Goal: Task Accomplishment & Management: Use online tool/utility

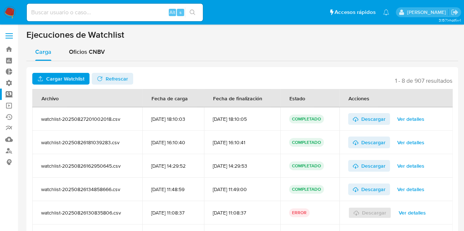
click at [9, 95] on label "Screening" at bounding box center [43, 94] width 87 height 11
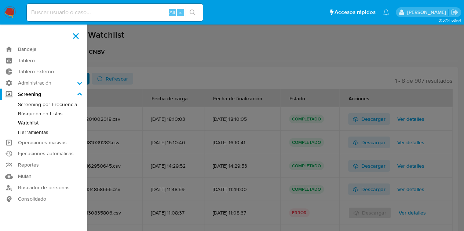
click at [0, 0] on input "Screening" at bounding box center [0, 0] width 0 height 0
click at [34, 121] on link "Watchlist" at bounding box center [43, 122] width 87 height 9
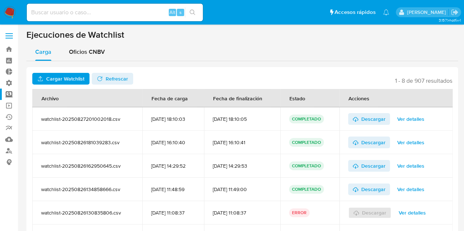
click at [43, 77] on icon "button" at bounding box center [40, 79] width 6 height 6
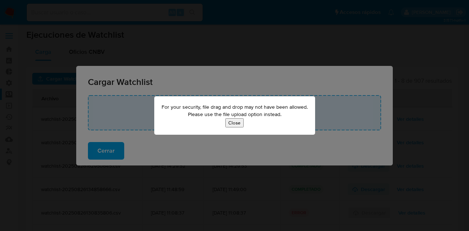
click at [239, 124] on button "Close" at bounding box center [234, 122] width 18 height 9
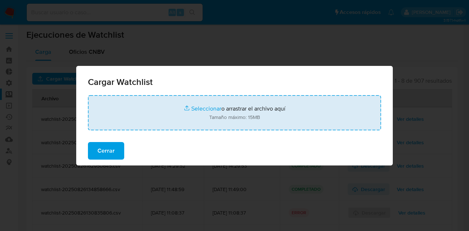
click at [221, 115] on input "file" at bounding box center [234, 112] width 293 height 35
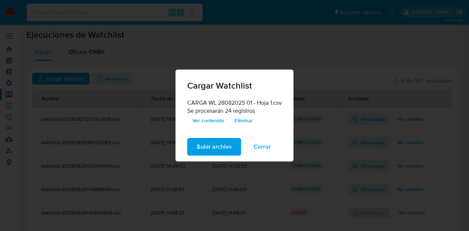
click at [221, 148] on span "Subir archivo" at bounding box center [214, 147] width 35 height 16
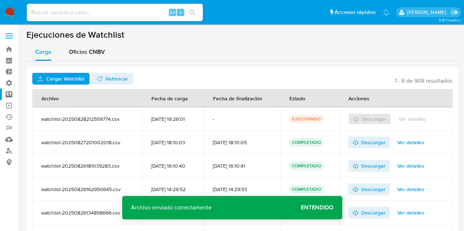
click at [108, 78] on span "Refrescar" at bounding box center [117, 79] width 22 height 12
click at [421, 120] on span "Ver detalles" at bounding box center [410, 119] width 27 height 10
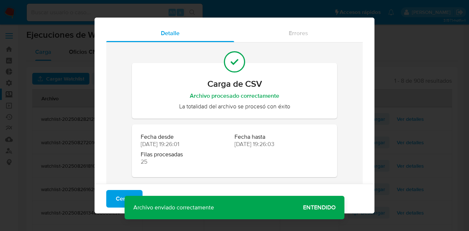
scroll to position [27, 0]
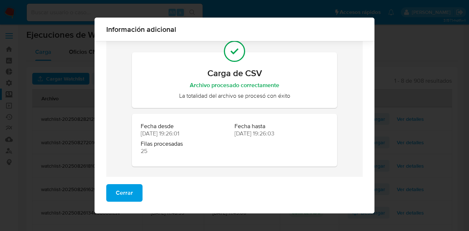
click at [129, 197] on span "Cerrar" at bounding box center [124, 193] width 17 height 16
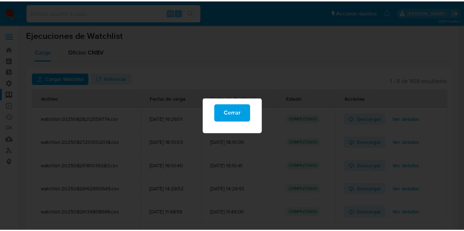
scroll to position [0, 0]
